Goal: Information Seeking & Learning: Learn about a topic

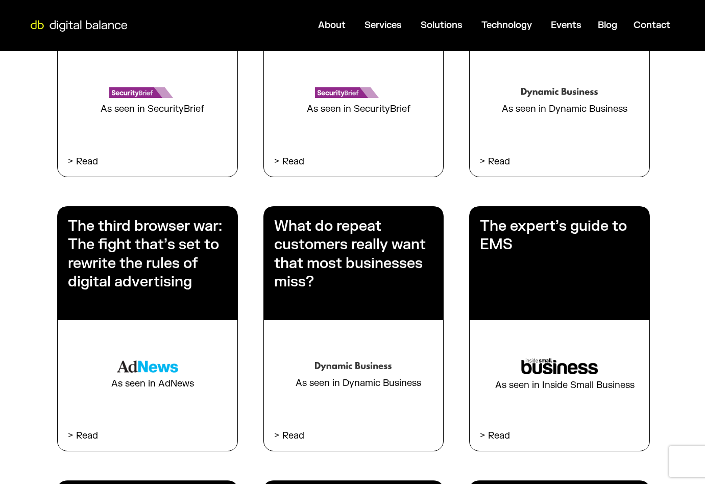
scroll to position [442, 0]
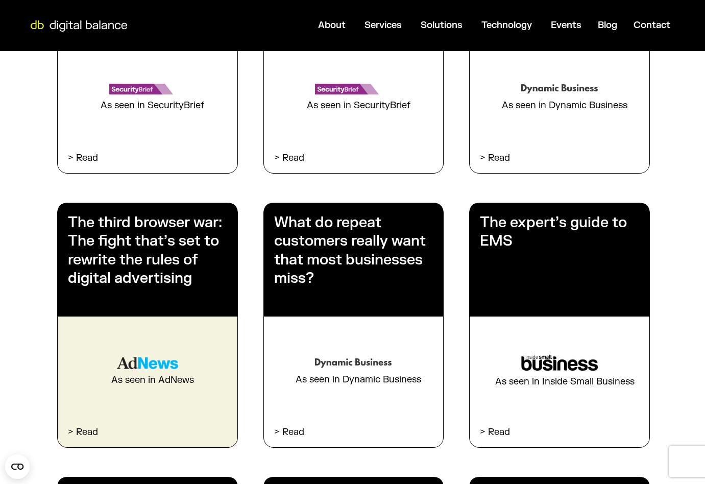
click at [191, 234] on h3 "The third browser war: The fight that’s set to rewrite the rules of digital adv…" at bounding box center [147, 250] width 159 height 75
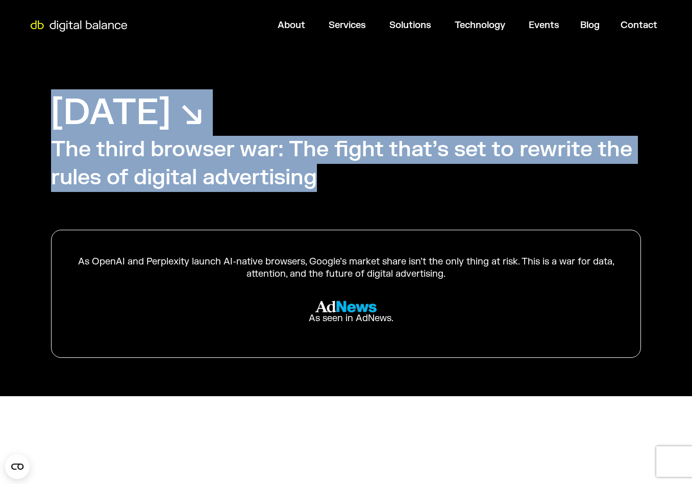
drag, startPoint x: 48, startPoint y: 112, endPoint x: 346, endPoint y: 185, distance: 306.8
click at [349, 185] on div "[DATE] ↘︎ The third browser war: The fight that’s set to rewrite the rules of d…" at bounding box center [346, 223] width 692 height 345
click at [333, 187] on h2 "The third browser war: The fight that’s set to rewrite the rules of digital adv…" at bounding box center [346, 164] width 590 height 56
drag, startPoint x: 327, startPoint y: 183, endPoint x: 59, endPoint y: 115, distance: 277.0
click at [59, 115] on div "[DATE] ↘︎ The third browser war: The fight that’s set to rewrite the rules of d…" at bounding box center [346, 223] width 692 height 345
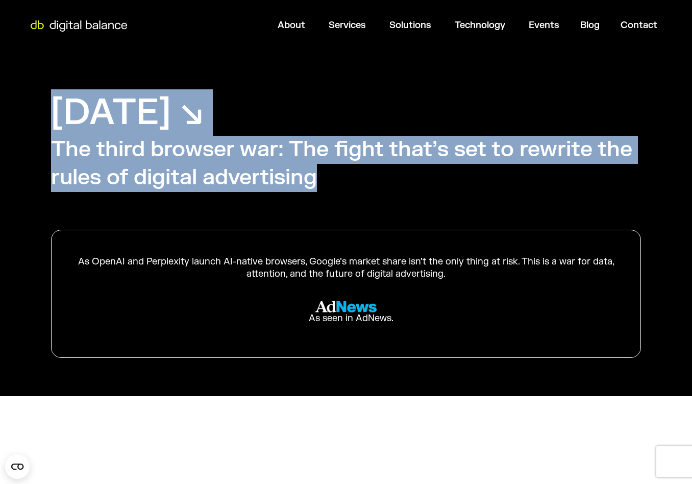
click at [59, 115] on h1 "[DATE] ↘︎" at bounding box center [127, 112] width 153 height 46
drag, startPoint x: 53, startPoint y: 113, endPoint x: 341, endPoint y: 184, distance: 297.1
click at [341, 184] on div "[DATE] ↘︎ The third browser war: The fight that’s set to rewrite the rules of d…" at bounding box center [346, 223] width 692 height 345
click at [343, 184] on h2 "The third browser war: The fight that’s set to rewrite the rules of digital adv…" at bounding box center [346, 164] width 590 height 56
drag, startPoint x: 350, startPoint y: 185, endPoint x: 59, endPoint y: 113, distance: 299.4
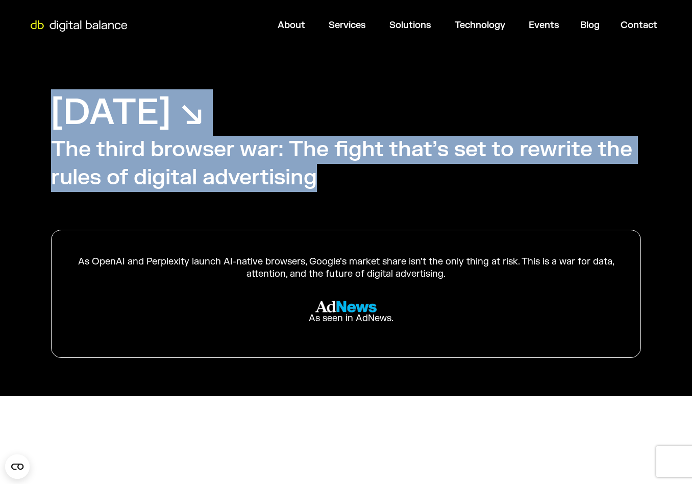
click at [59, 113] on div "July 24, 2025 ↘︎ The third browser war: The fight that’s set to rewrite the rul…" at bounding box center [346, 223] width 692 height 345
click at [59, 113] on h1 "July 24, 2025 ↘︎" at bounding box center [127, 112] width 153 height 46
drag, startPoint x: 54, startPoint y: 113, endPoint x: 338, endPoint y: 181, distance: 292.3
click at [338, 181] on div "July 24, 2025 ↘︎ The third browser war: The fight that’s set to rewrite the rul…" at bounding box center [346, 223] width 692 height 345
click at [338, 181] on h2 "The third browser war: The fight that’s set to rewrite the rules of digital adv…" at bounding box center [346, 164] width 590 height 56
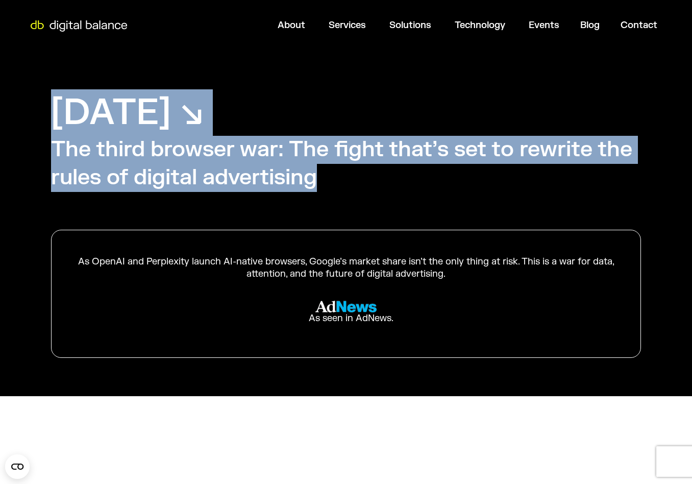
drag, startPoint x: 53, startPoint y: 112, endPoint x: 335, endPoint y: 182, distance: 290.7
click at [335, 182] on div "July 24, 2025 ↘︎ The third browser war: The fight that’s set to rewrite the rul…" at bounding box center [346, 223] width 692 height 345
click at [331, 184] on h2 "The third browser war: The fight that’s set to rewrite the rules of digital adv…" at bounding box center [346, 164] width 590 height 56
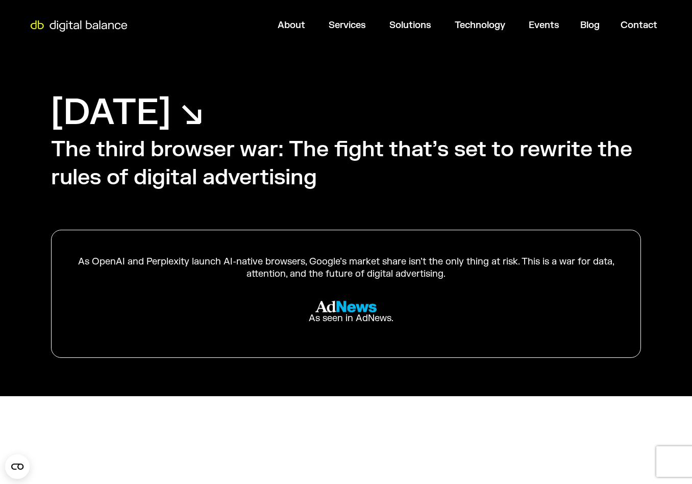
drag, startPoint x: 82, startPoint y: 261, endPoint x: 483, endPoint y: 279, distance: 401.6
click at [483, 279] on div "As OpenAI and Perplexity launch AI-native browsers, Google’s market share isn’t…" at bounding box center [346, 268] width 538 height 24
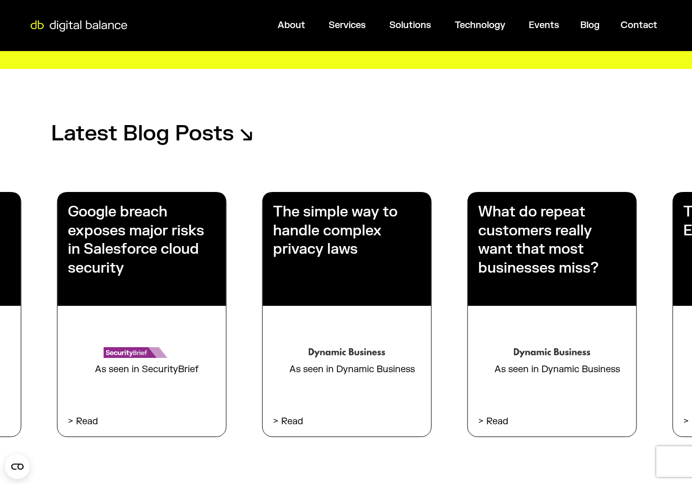
scroll to position [1942, 0]
